Goal: Task Accomplishment & Management: Use online tool/utility

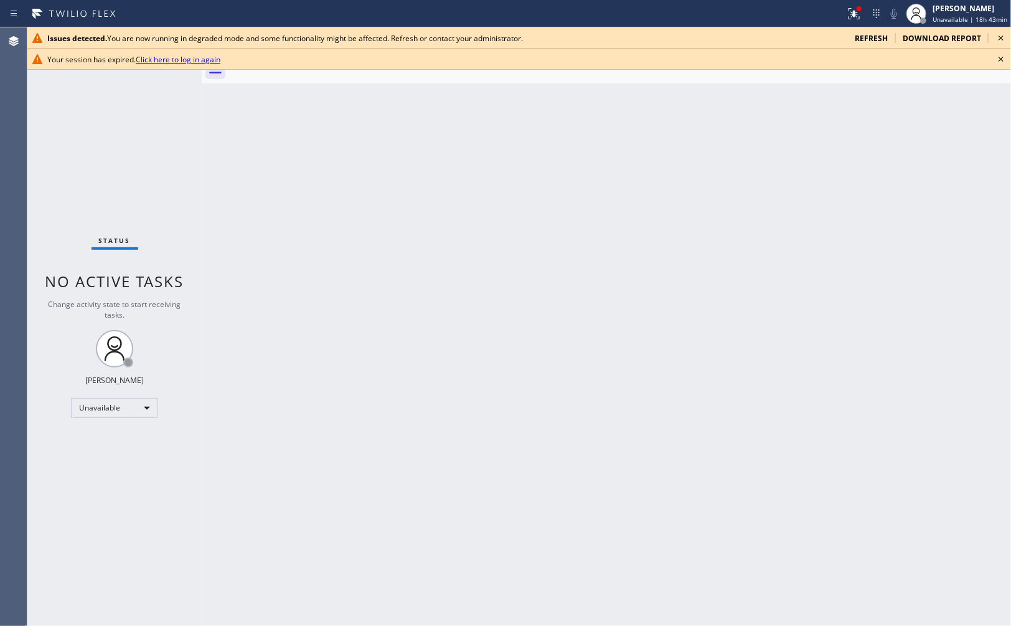
click at [1002, 40] on icon at bounding box center [1000, 37] width 15 height 15
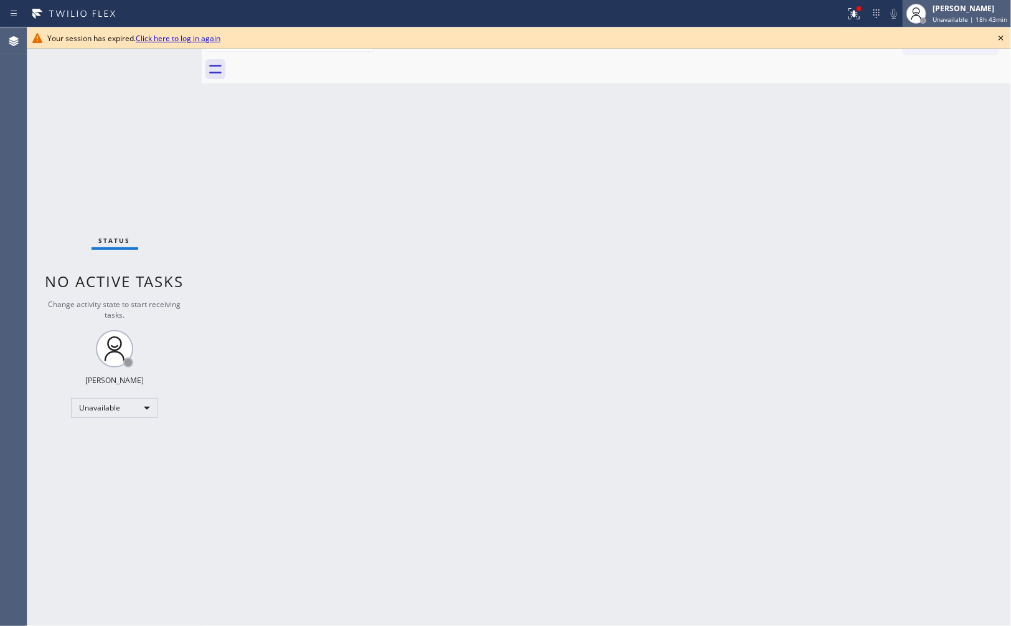
click at [975, 19] on span "Unavailable | 18h 43min" at bounding box center [969, 19] width 75 height 9
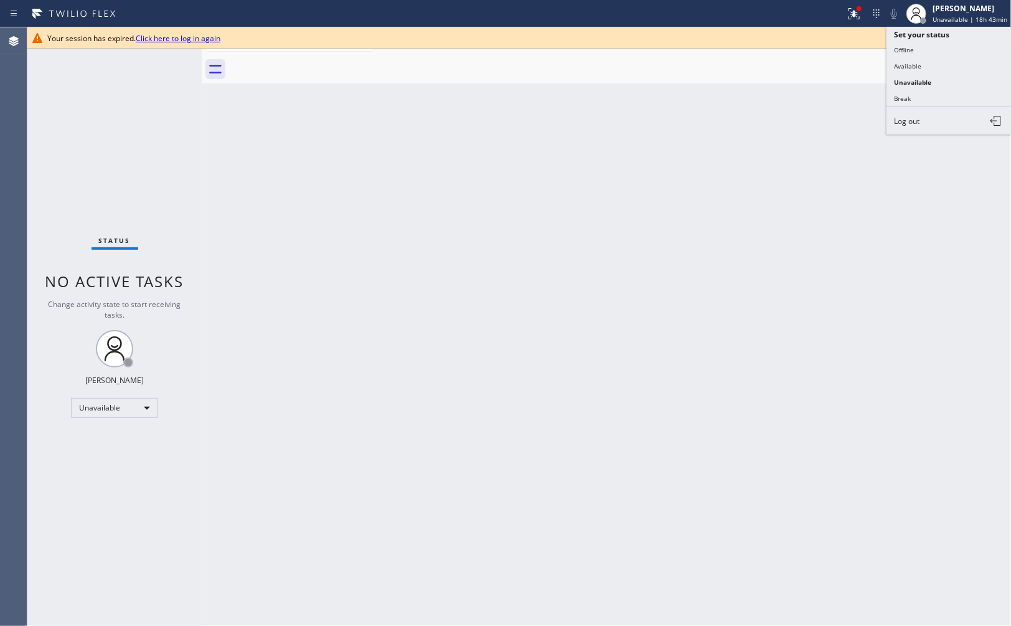
click at [661, 283] on div "Back to Dashboard Change Sender ID Customers Technicians Select a contact Outbo…" at bounding box center [606, 326] width 809 height 598
